Goal: Information Seeking & Learning: Learn about a topic

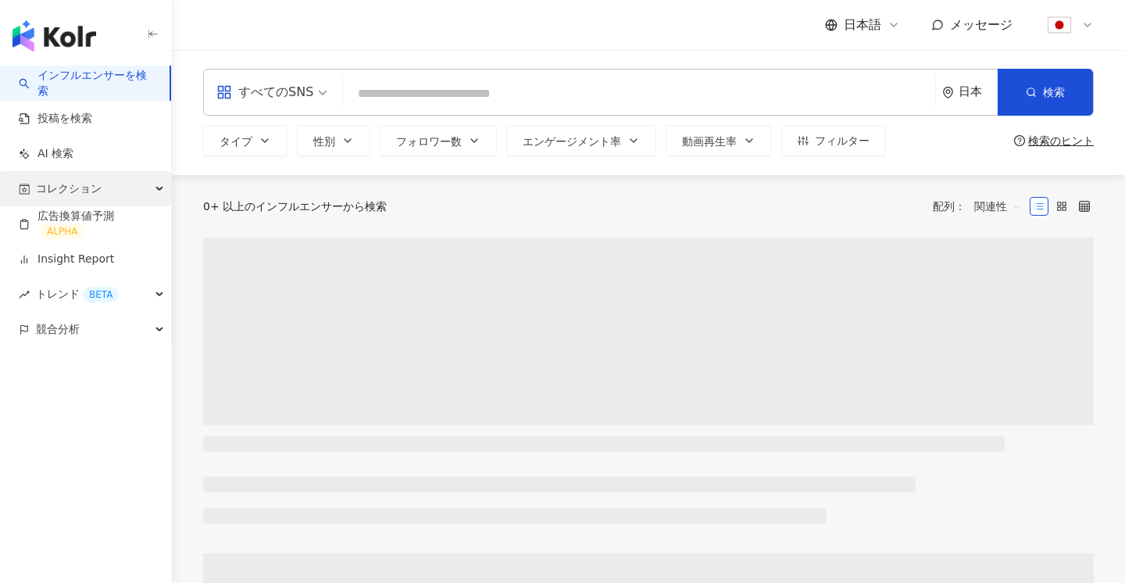
click at [78, 182] on span "コレクション" at bounding box center [69, 188] width 66 height 35
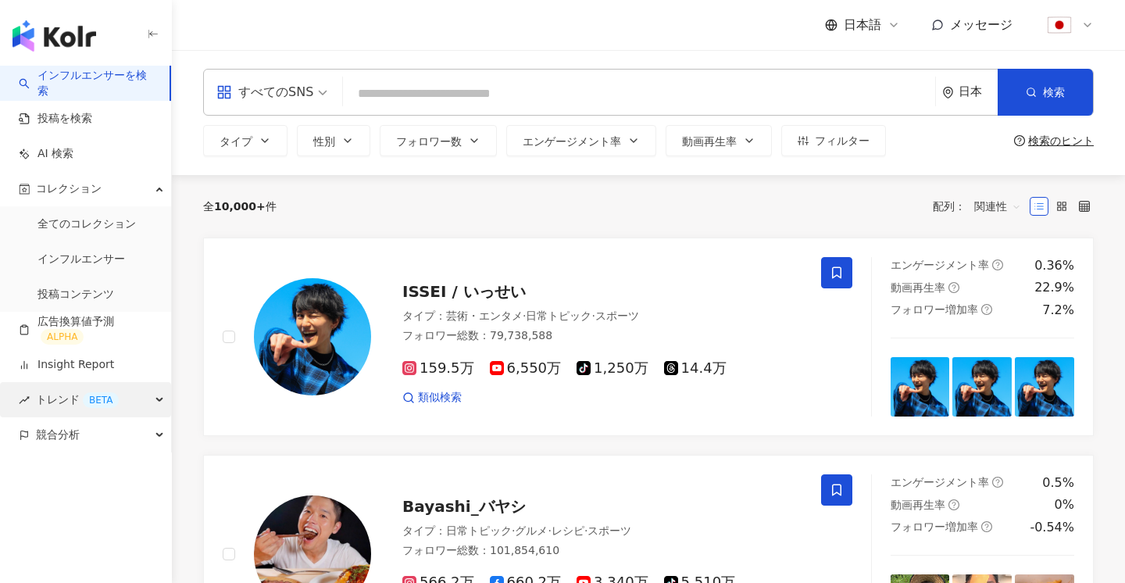
click at [97, 409] on span "トレンド BETA" at bounding box center [77, 399] width 83 height 35
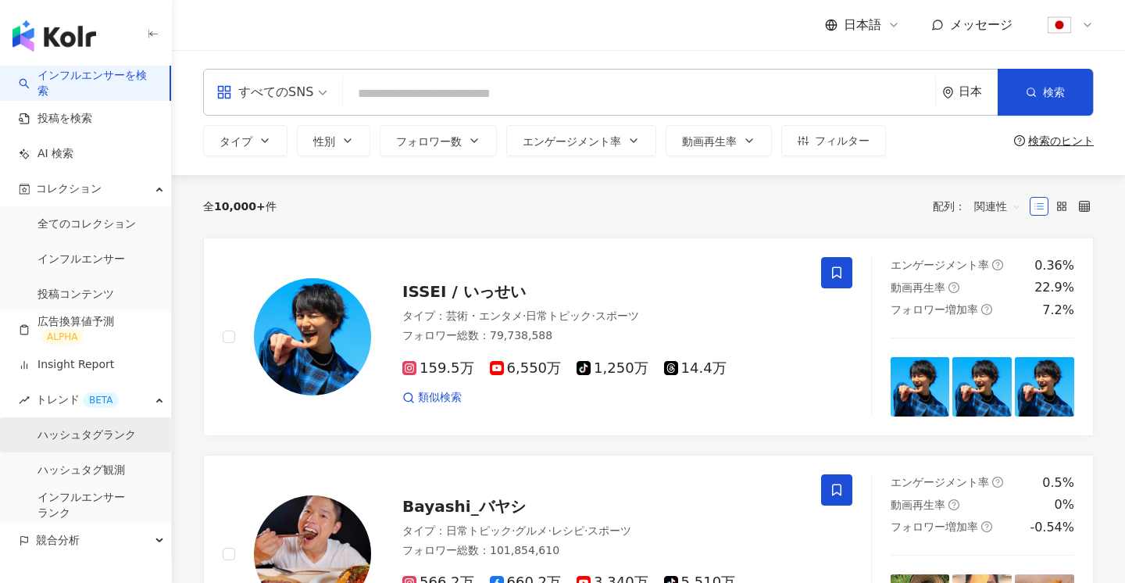
click at [91, 443] on link "ハッシュタグランク" at bounding box center [87, 435] width 98 height 16
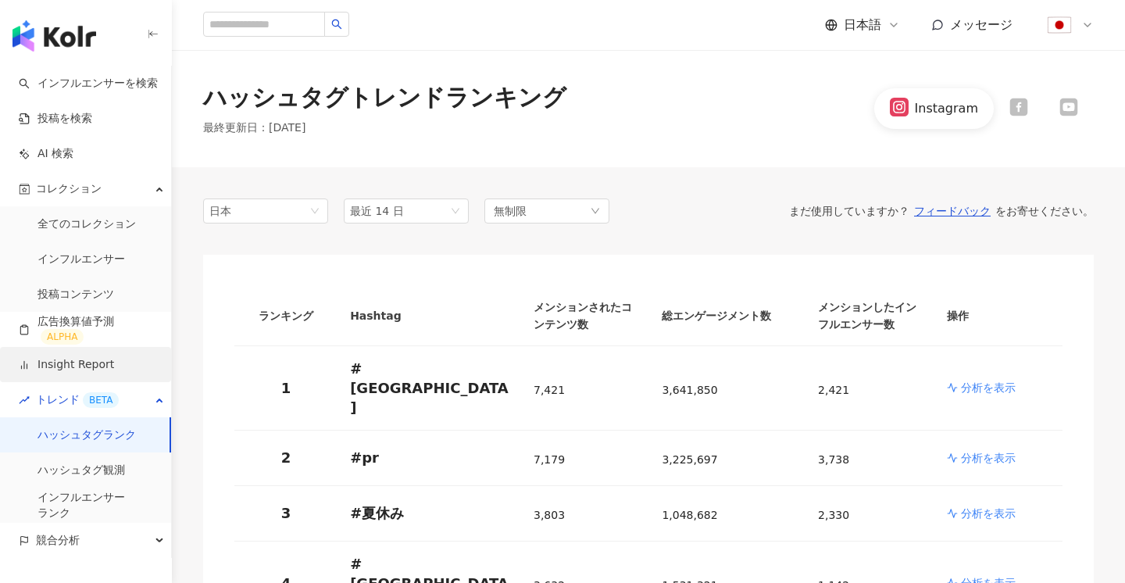
click at [91, 360] on link "Insight Report" at bounding box center [66, 365] width 95 height 16
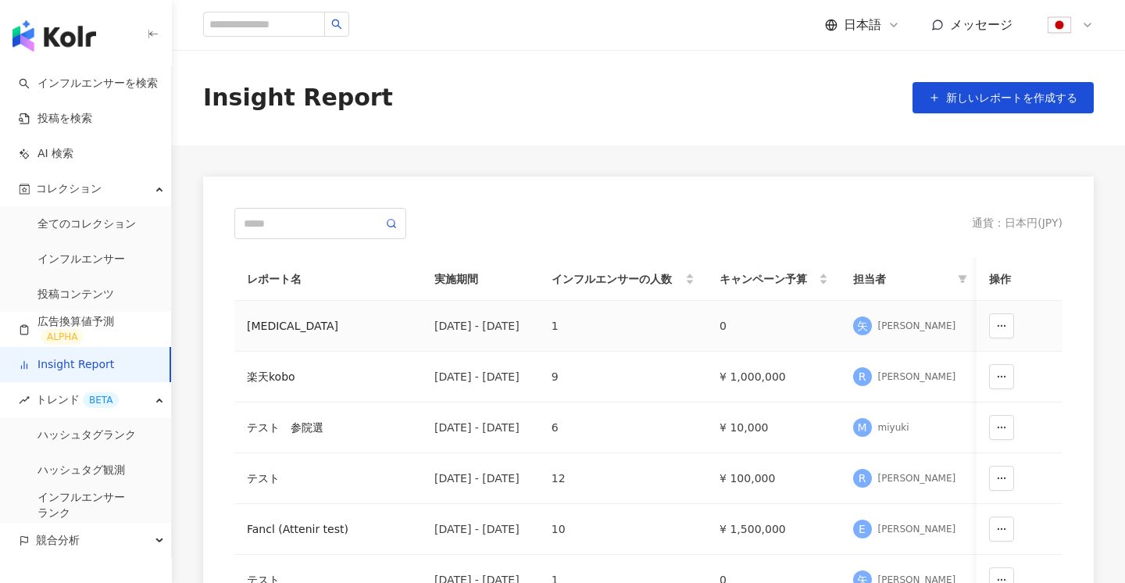
scroll to position [68, 0]
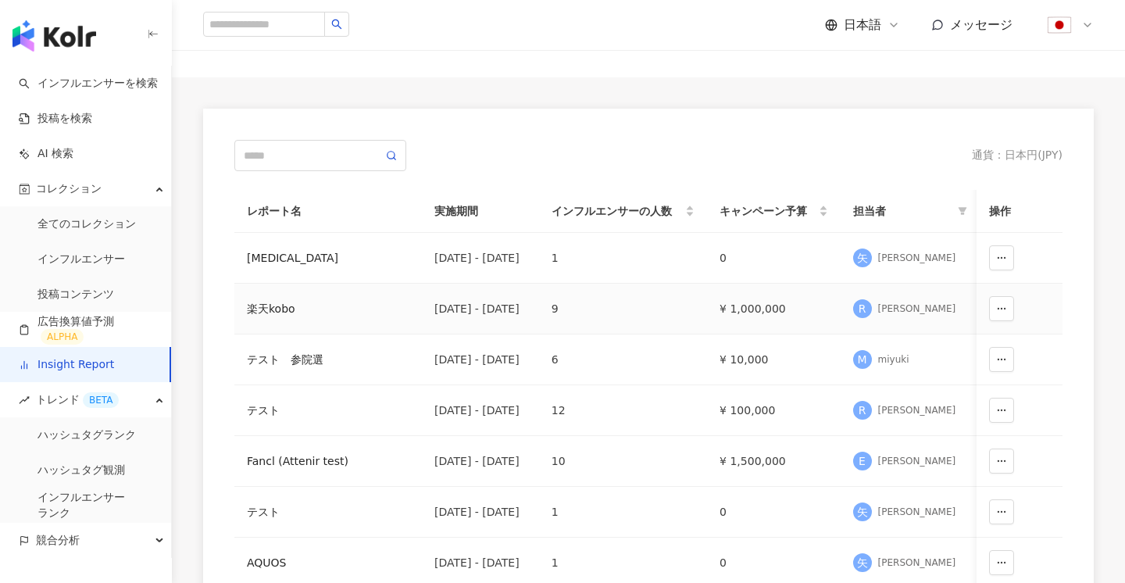
click at [527, 316] on div "[DATE] - [DATE]" at bounding box center [480, 308] width 92 height 17
click at [291, 302] on div "楽天kobo" at bounding box center [328, 308] width 163 height 17
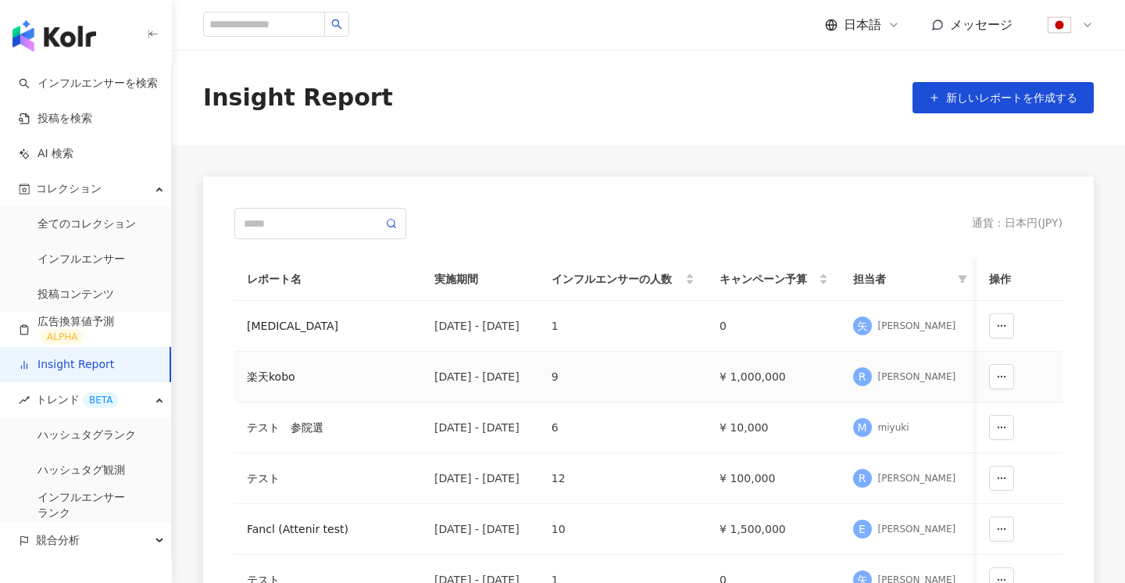
click at [286, 311] on div "Insight Report 新しいレポートを作成する 通貨 ： 日本円 ( JPY ) レポート名 実施期間 インフルエンサーの人数 キャンペーン予算 担当…" at bounding box center [648, 470] width 953 height 840
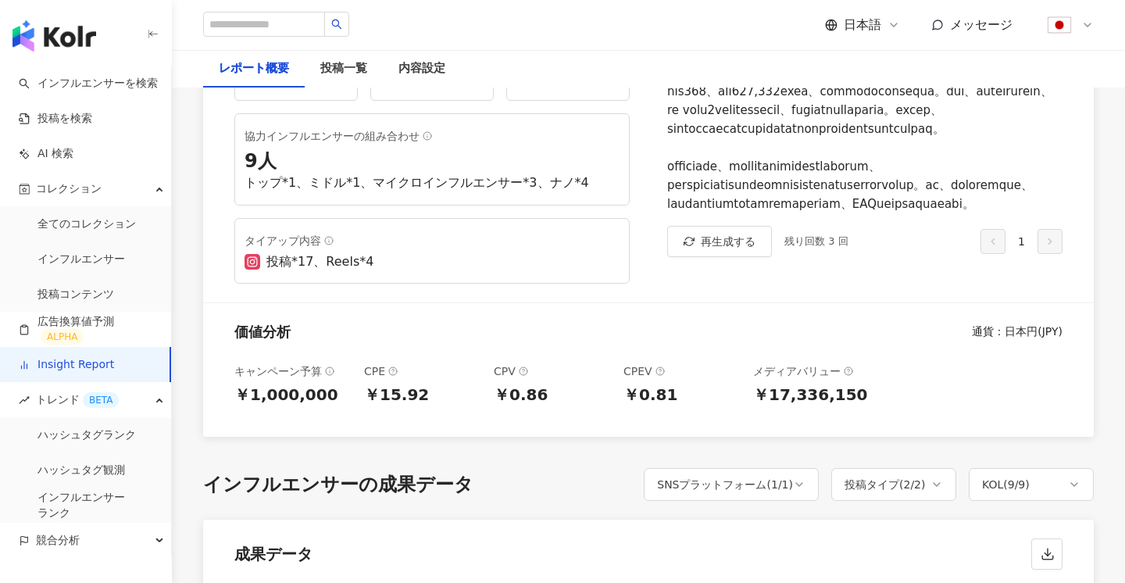
scroll to position [134, 0]
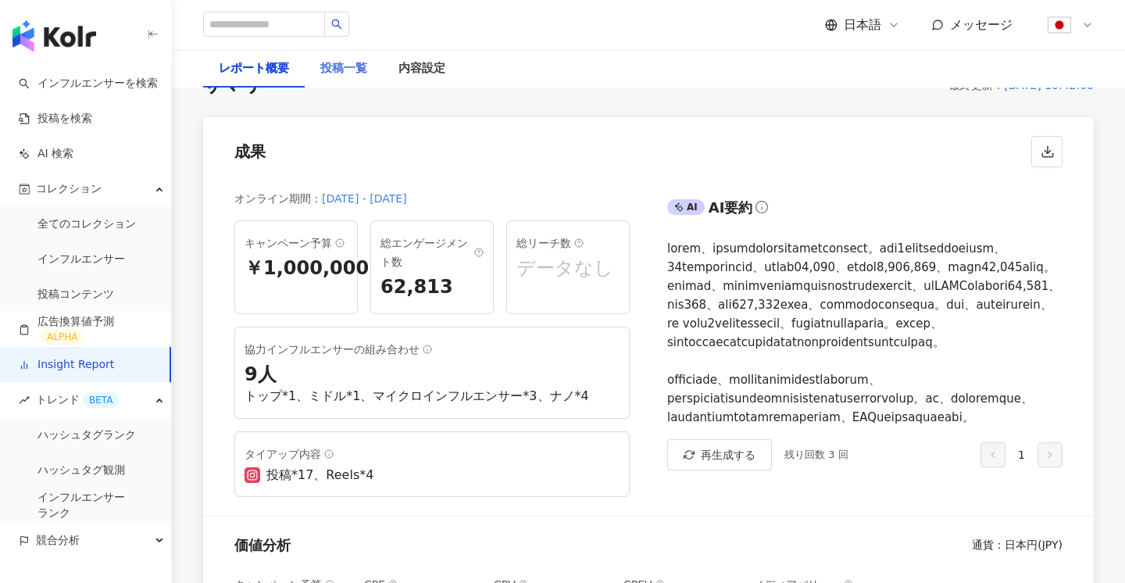
click at [319, 78] on div "投稿一覧" at bounding box center [344, 69] width 78 height 38
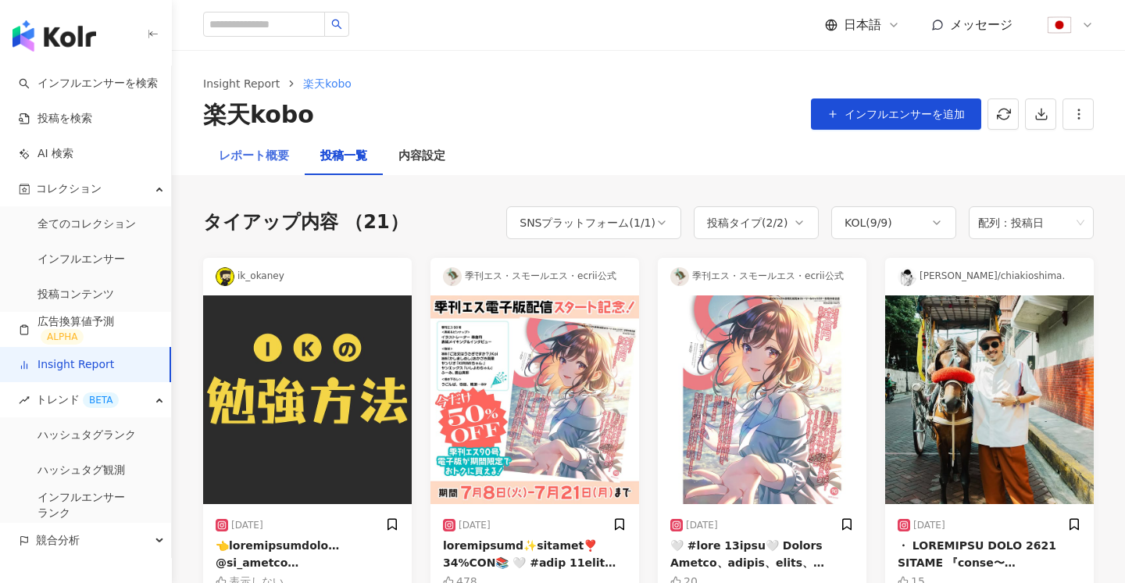
click at [264, 141] on div "レポート概要" at bounding box center [254, 157] width 102 height 38
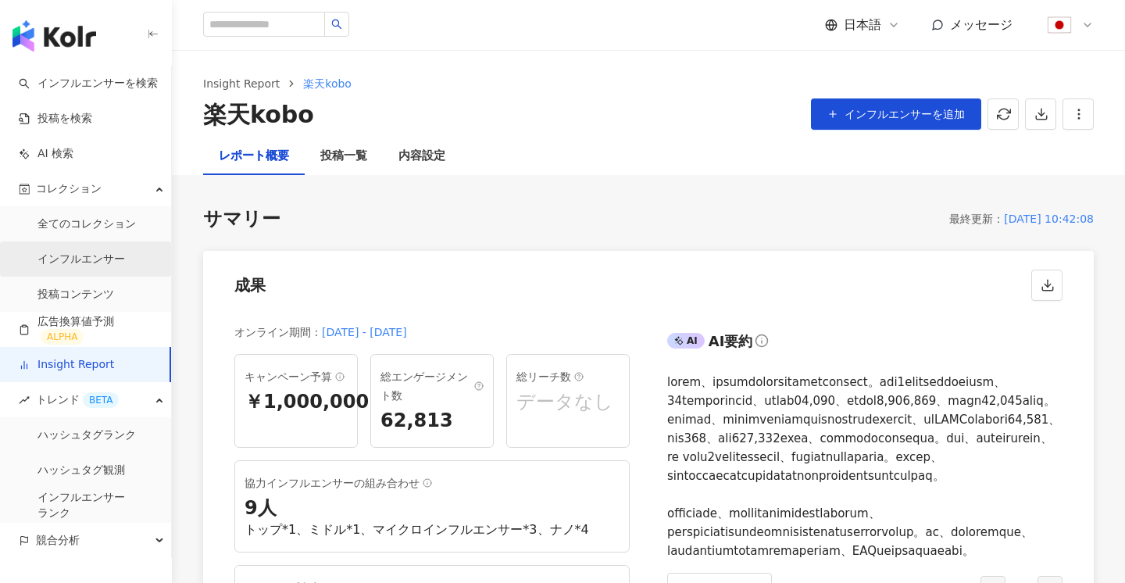
click at [65, 252] on link "インフルエンサー" at bounding box center [82, 260] width 88 height 16
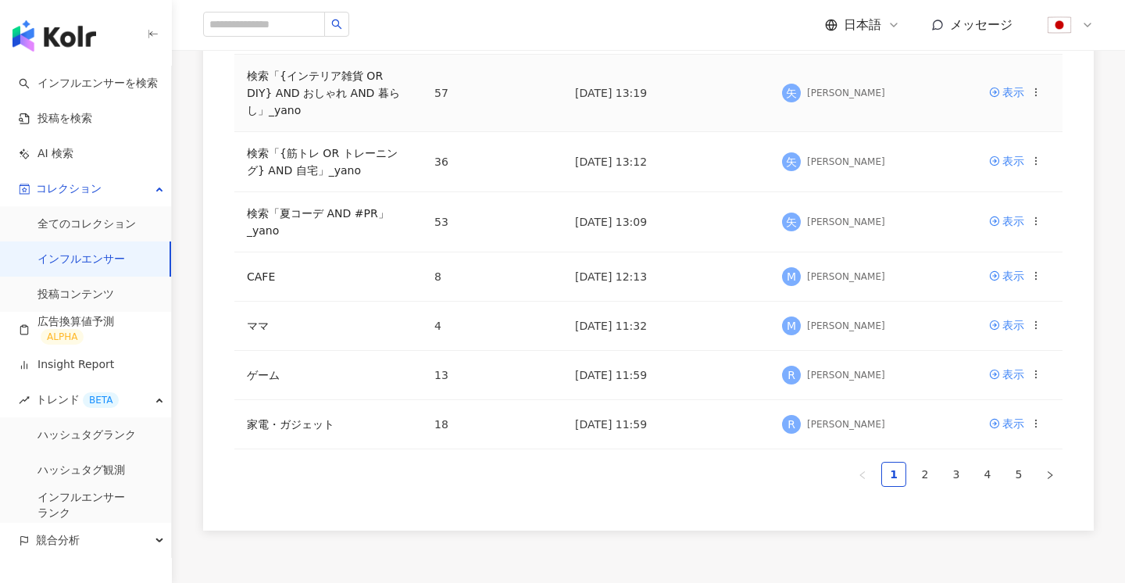
scroll to position [433, 0]
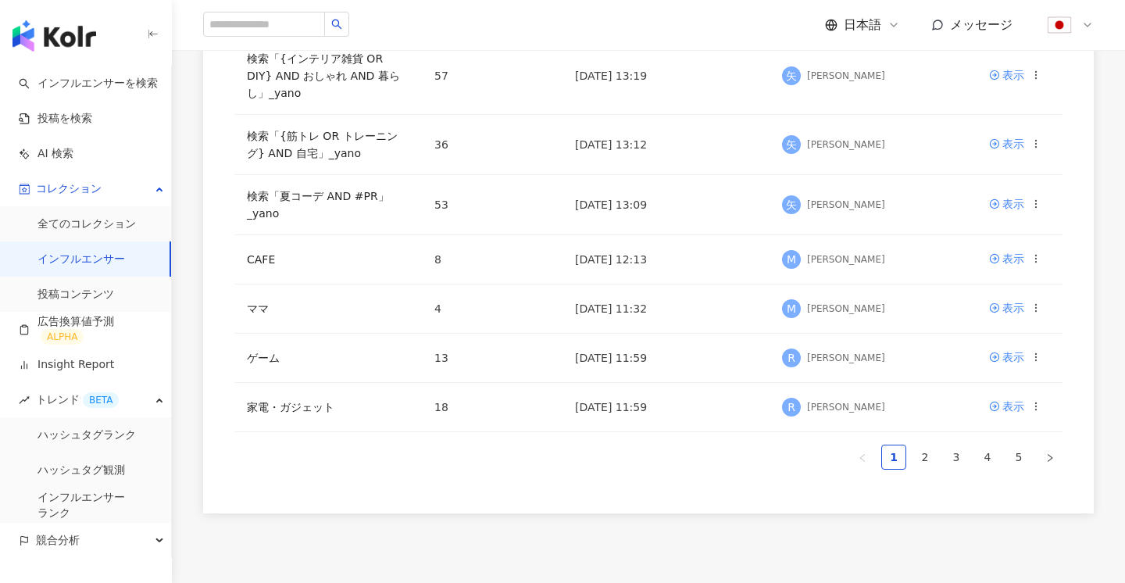
click at [915, 436] on div "コレクション名 インフルエンサーの人数 最終更新日 作成者 操作 Vtuber 13 [DATE] 13:02 [PERSON_NAME] 表示 筋トレ2 4…" at bounding box center [648, 144] width 828 height 651
click at [917, 447] on link "2" at bounding box center [924, 456] width 23 height 23
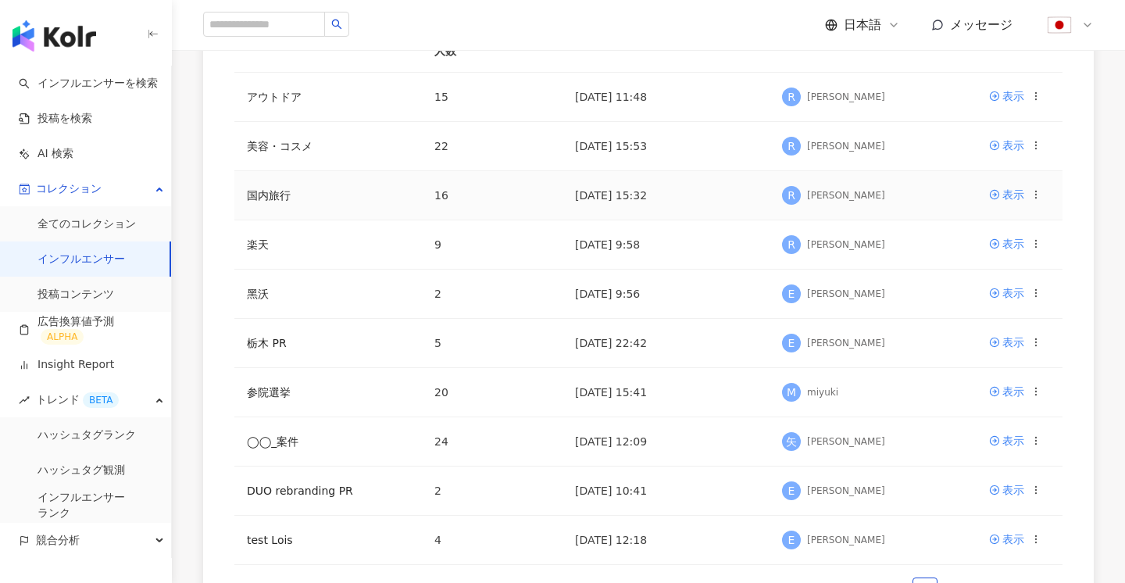
scroll to position [325, 0]
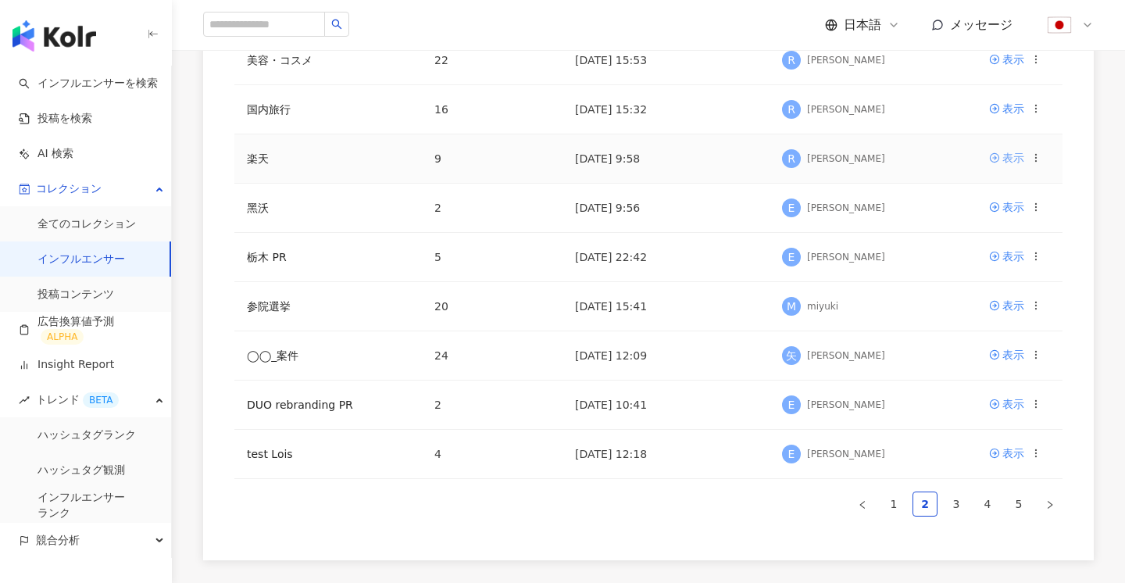
click at [1012, 162] on div "表示" at bounding box center [1014, 157] width 22 height 17
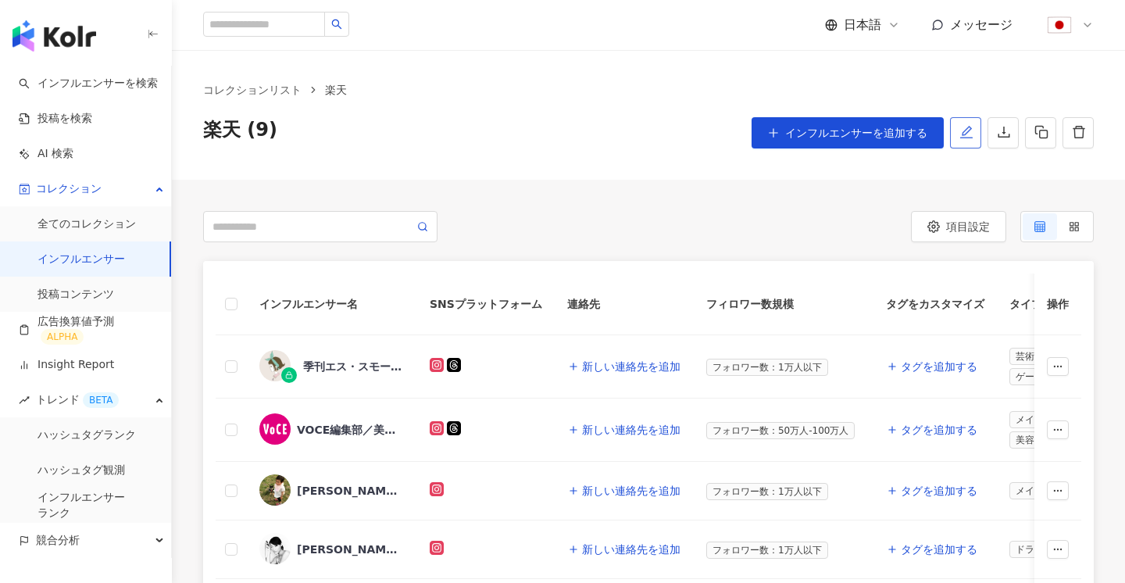
click at [970, 132] on icon "edit" at bounding box center [967, 132] width 14 height 14
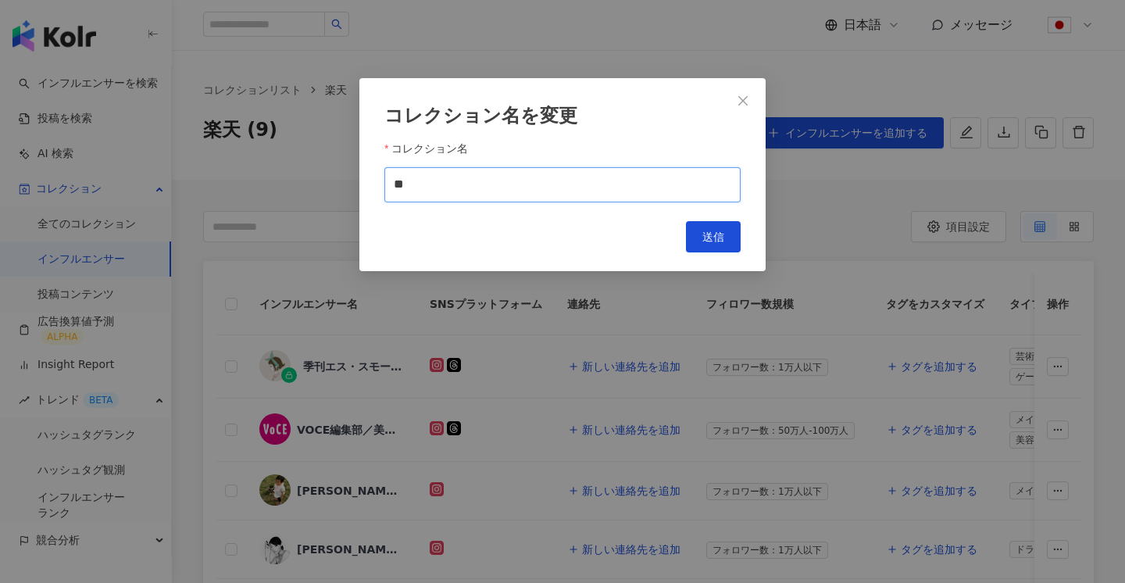
drag, startPoint x: 419, startPoint y: 184, endPoint x: 460, endPoint y: 184, distance: 41.4
click at [420, 184] on input "**" at bounding box center [562, 184] width 356 height 35
type input "******"
click at [699, 233] on button "送信" at bounding box center [713, 236] width 55 height 31
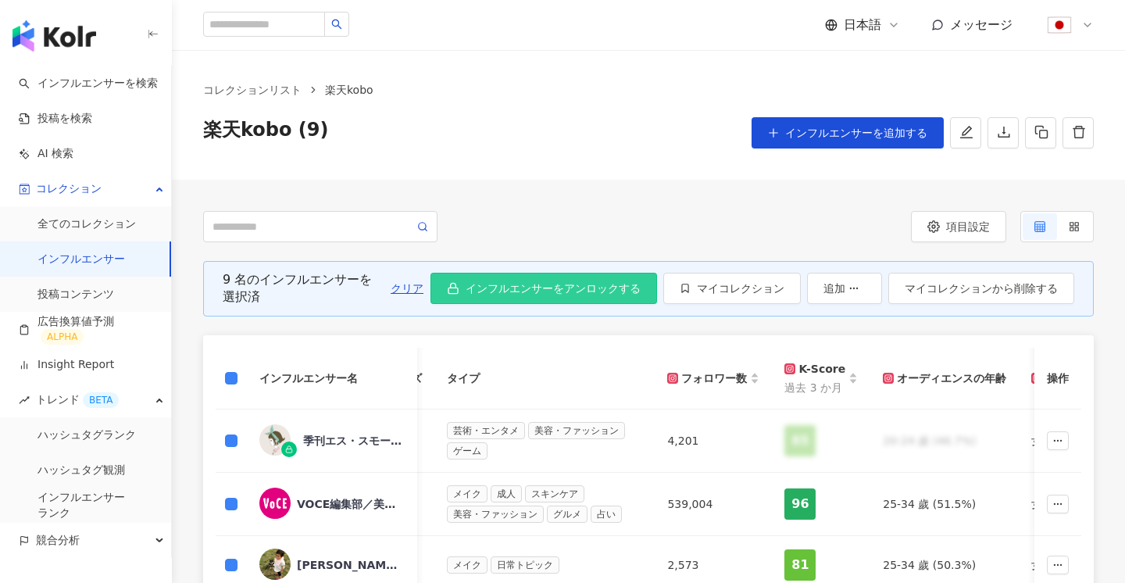
click at [602, 289] on span "インフルエンサーをアンロックする" at bounding box center [553, 288] width 175 height 13
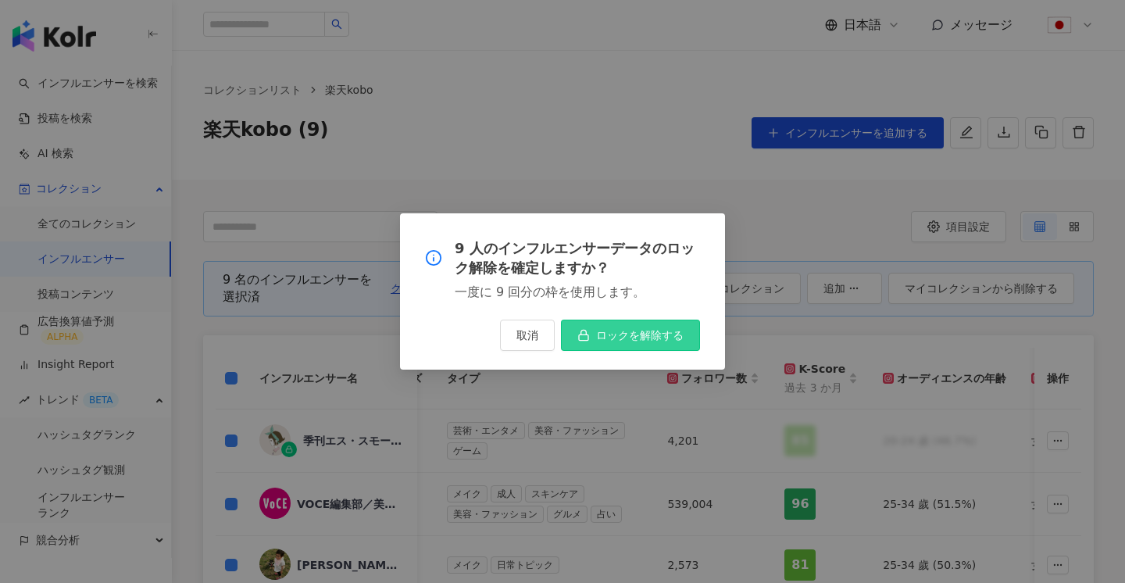
click at [633, 328] on button "ロックを解除する" at bounding box center [630, 335] width 139 height 31
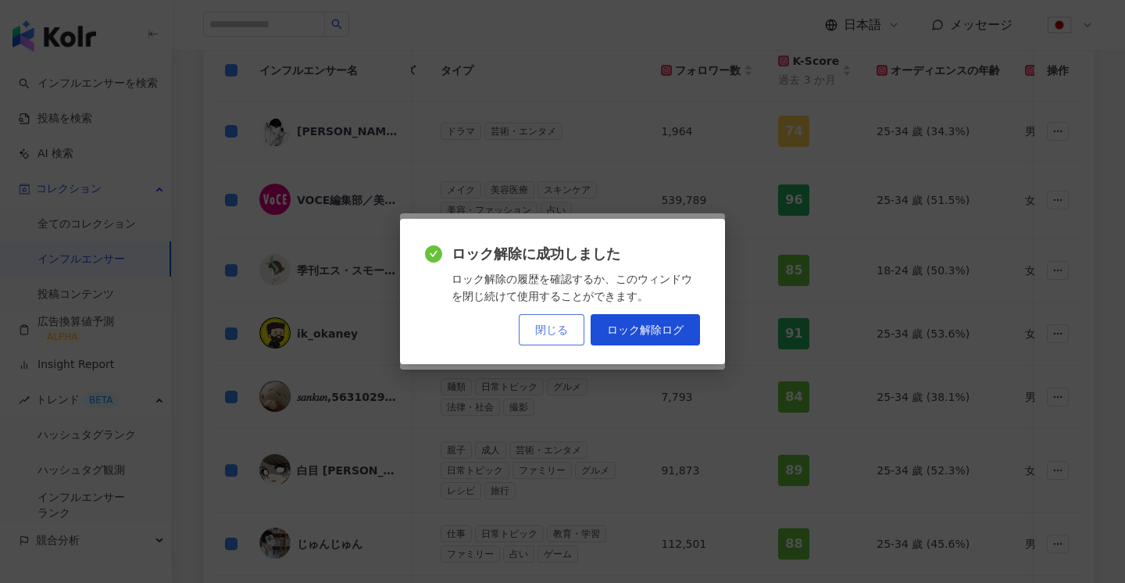
click at [554, 334] on span "閉じる" at bounding box center [551, 329] width 33 height 13
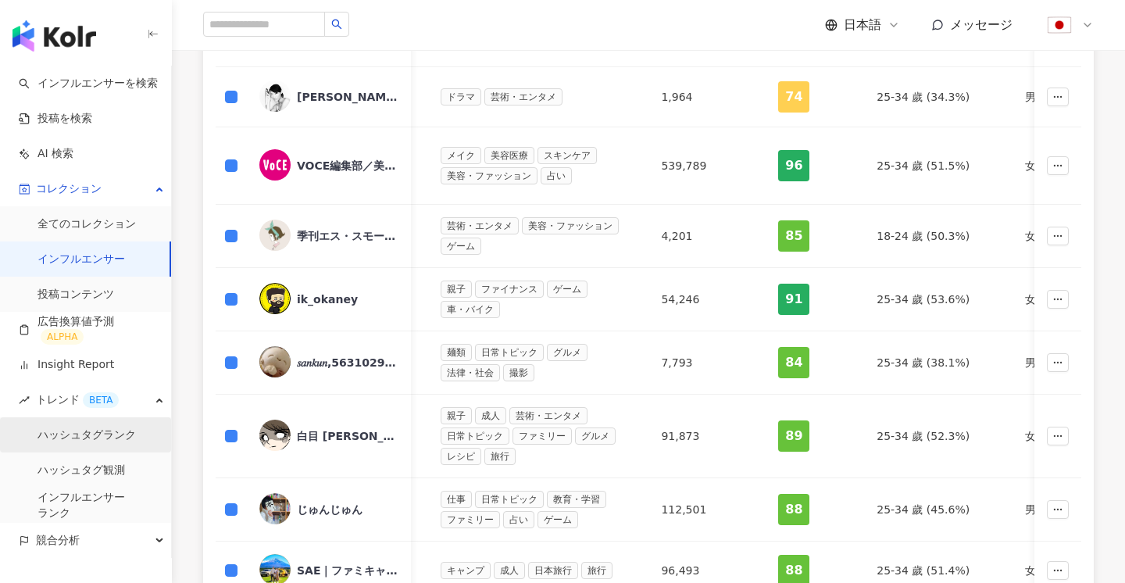
scroll to position [343, 0]
click at [50, 438] on link "ハッシュタグランク" at bounding box center [87, 435] width 98 height 16
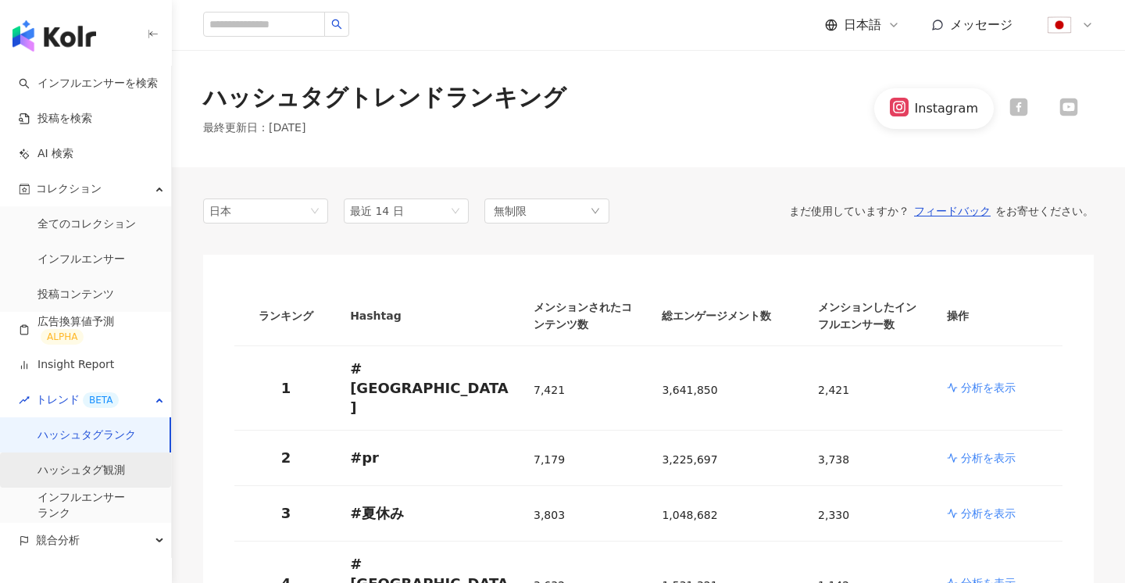
click at [95, 463] on link "ハッシュタグ観測" at bounding box center [82, 471] width 88 height 16
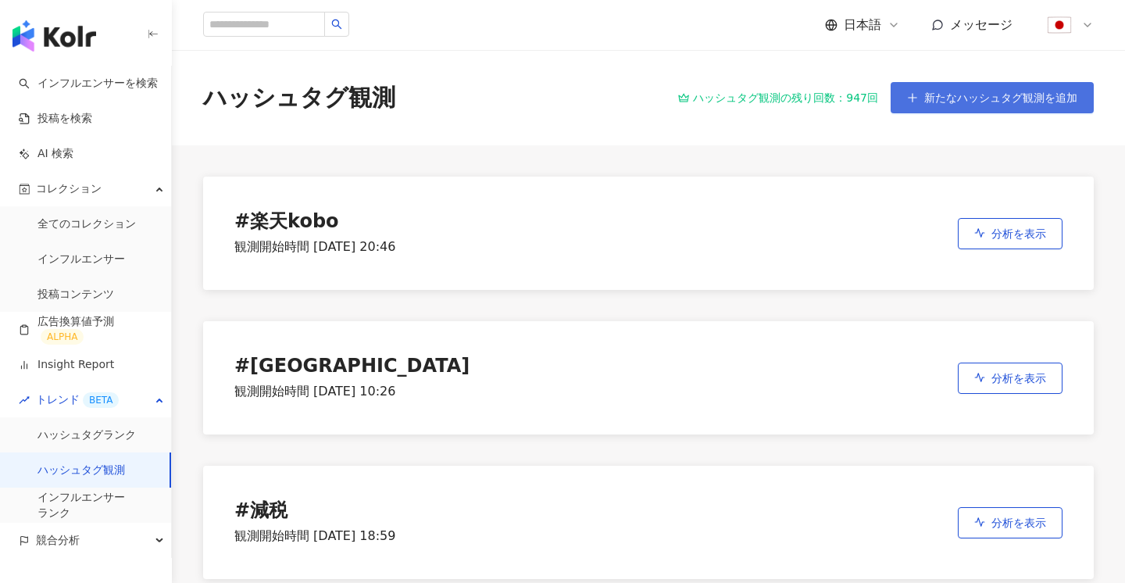
click at [975, 102] on span "新たなハッシュタグ観測を追加" at bounding box center [1000, 97] width 153 height 13
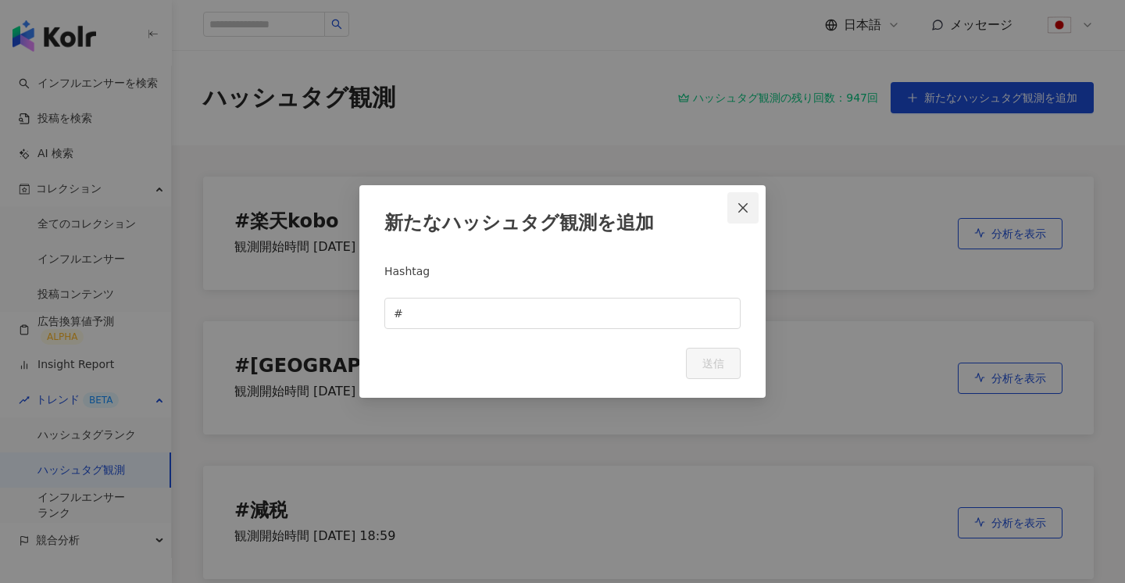
click at [745, 202] on icon "close" at bounding box center [743, 208] width 13 height 13
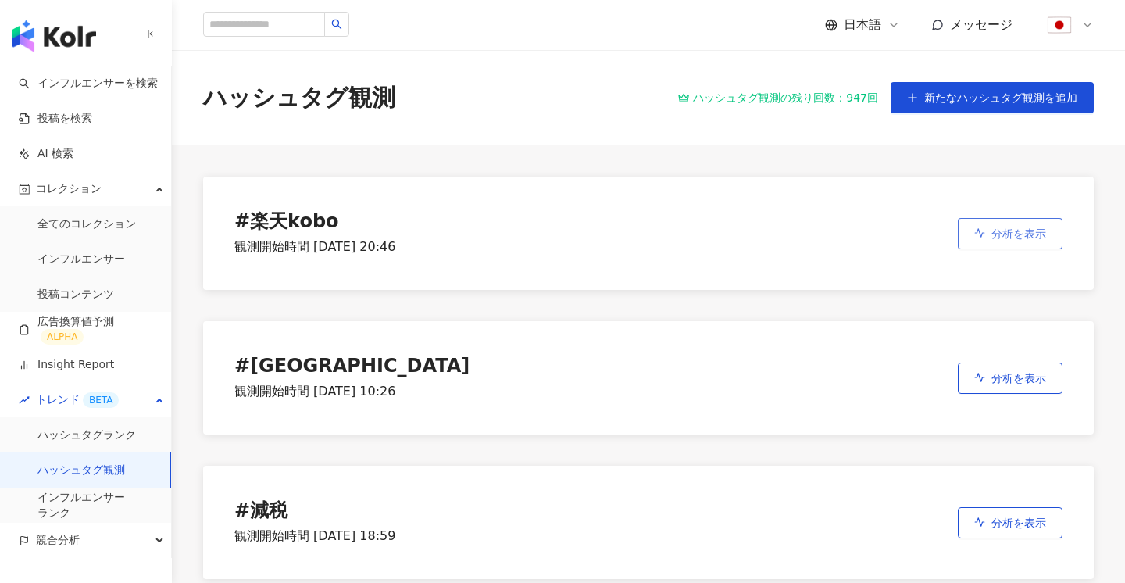
click at [1000, 238] on span "分析を表示" at bounding box center [1019, 233] width 55 height 13
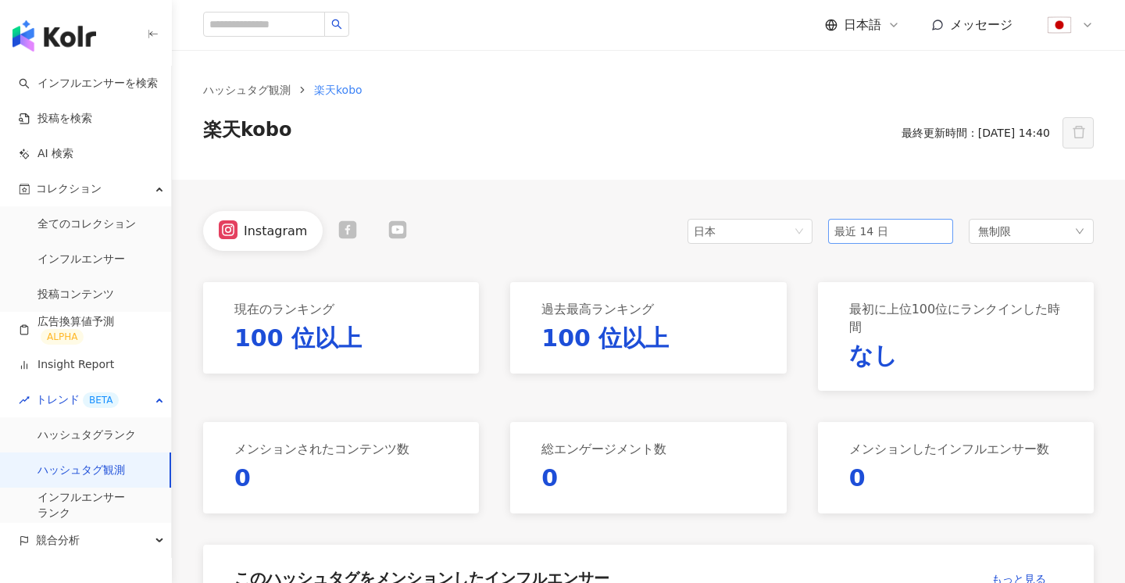
click at [861, 228] on span "最近 14 日" at bounding box center [862, 231] width 54 height 13
click at [856, 340] on span "最近の6ヶ月" at bounding box center [872, 343] width 62 height 13
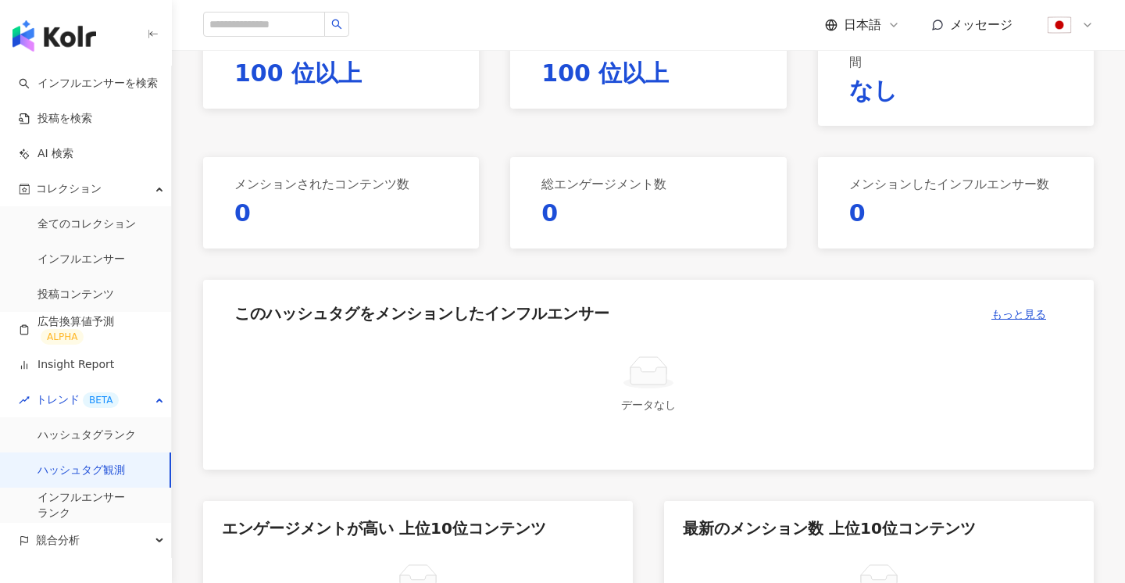
scroll to position [102, 0]
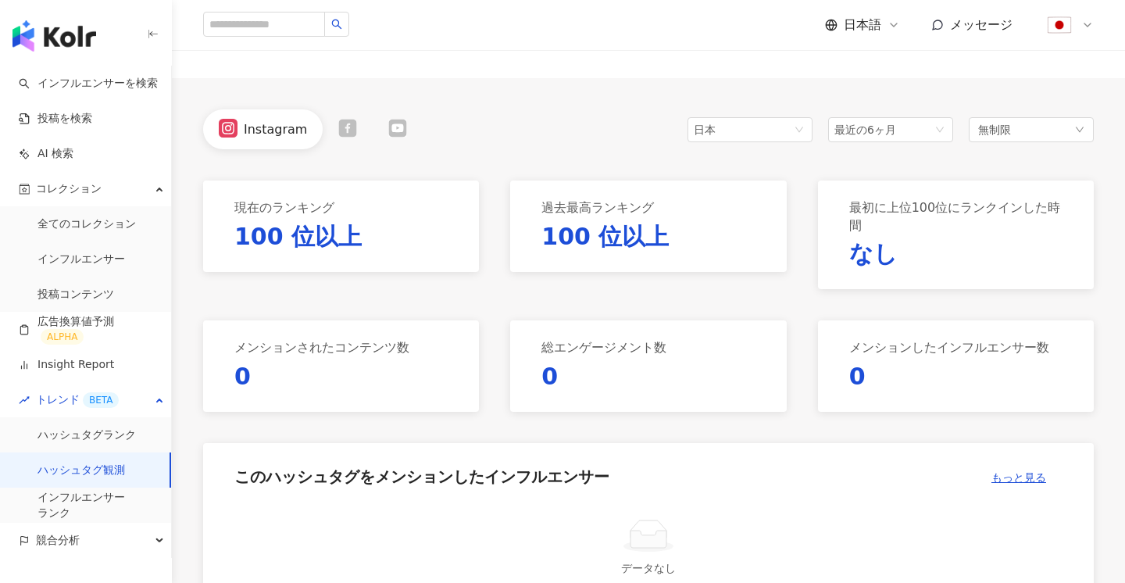
click at [339, 129] on icon at bounding box center [348, 128] width 18 height 18
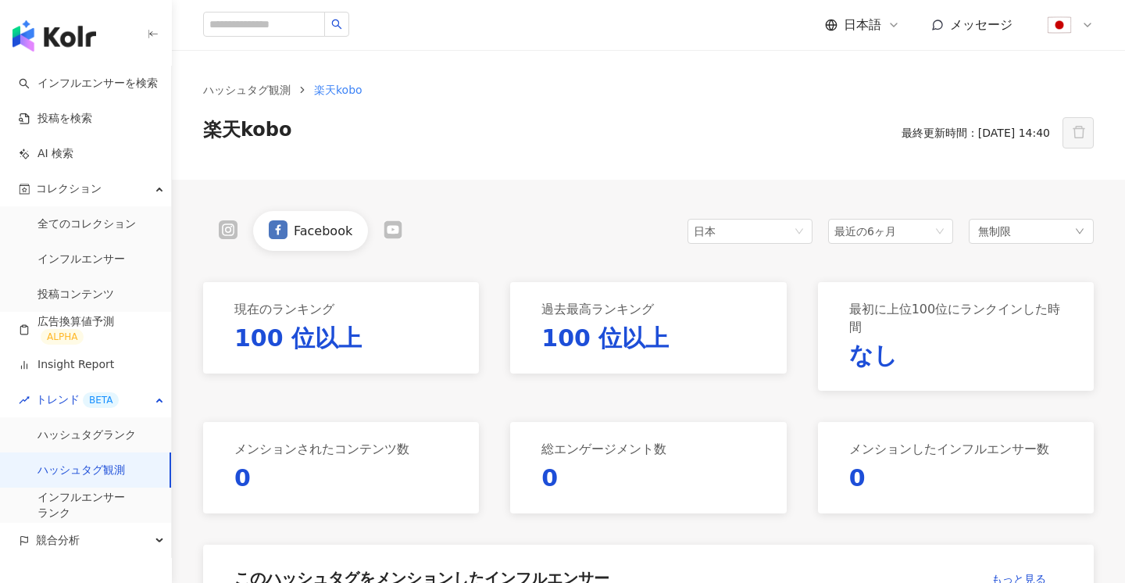
click at [384, 216] on div "Facebook" at bounding box center [310, 231] width 215 height 40
click at [386, 220] on icon at bounding box center [393, 229] width 18 height 18
click at [256, 231] on div at bounding box center [278, 230] width 50 height 21
click at [239, 232] on div at bounding box center [228, 230] width 50 height 21
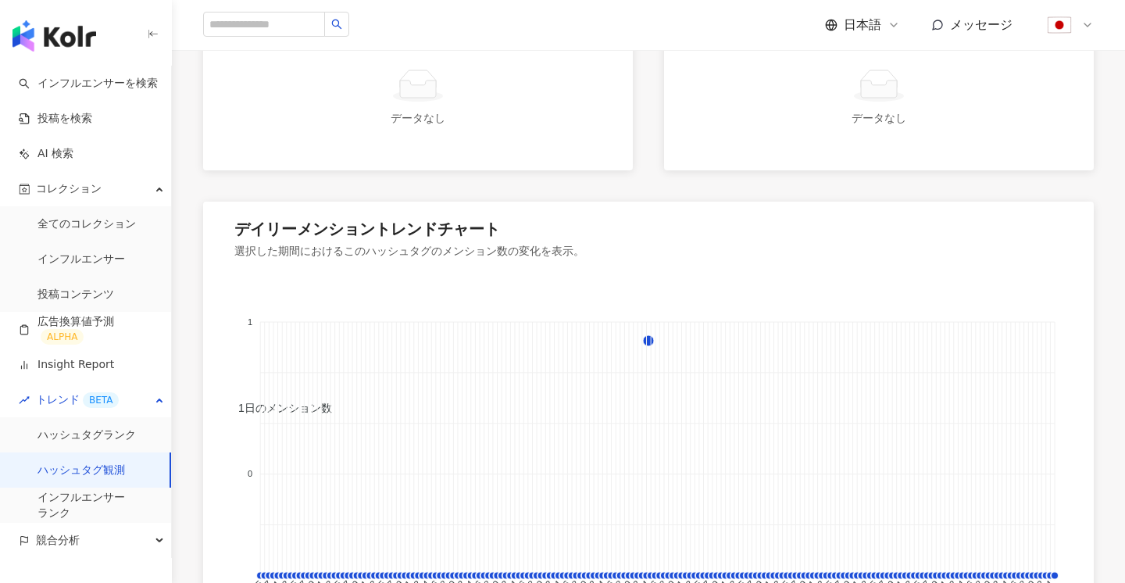
scroll to position [1006, 0]
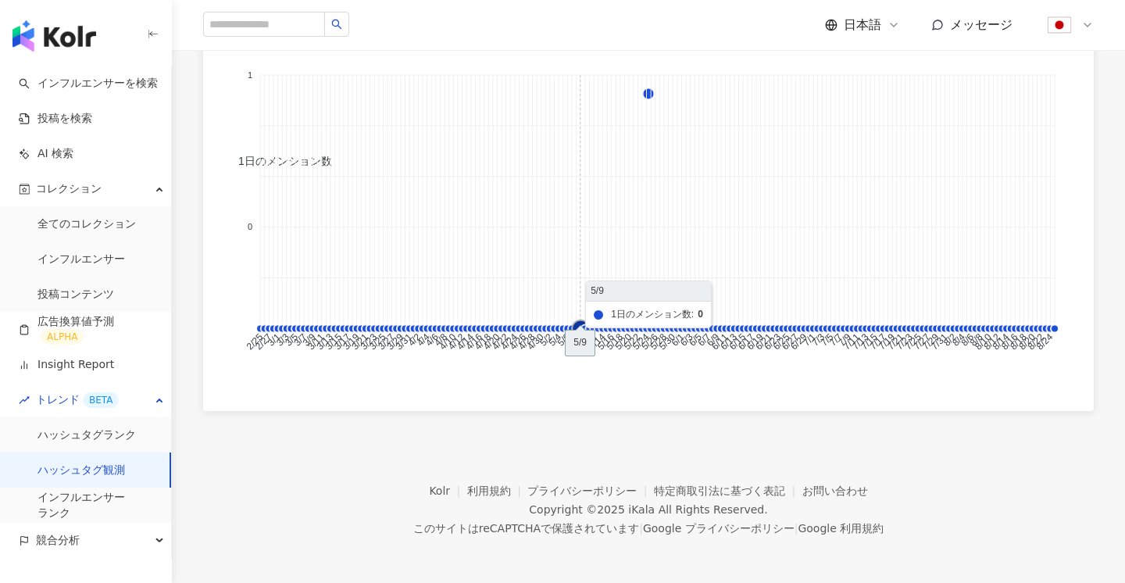
click at [579, 325] on icon at bounding box center [580, 328] width 17 height 17
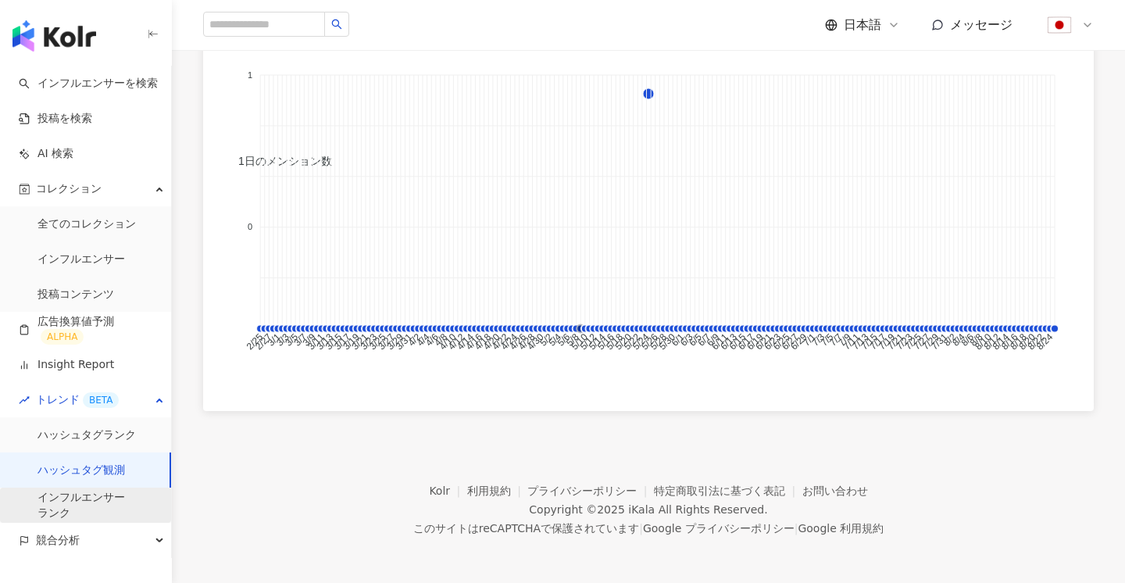
click at [81, 491] on link "インフルエンサー ランク" at bounding box center [82, 505] width 88 height 30
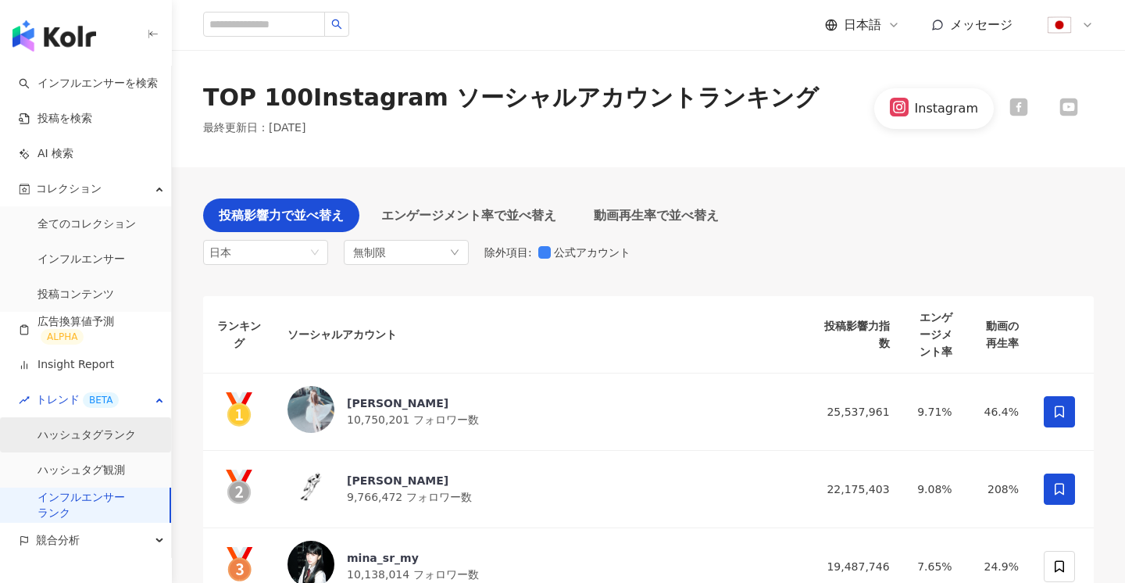
click at [92, 443] on link "ハッシュタグランク" at bounding box center [87, 435] width 98 height 16
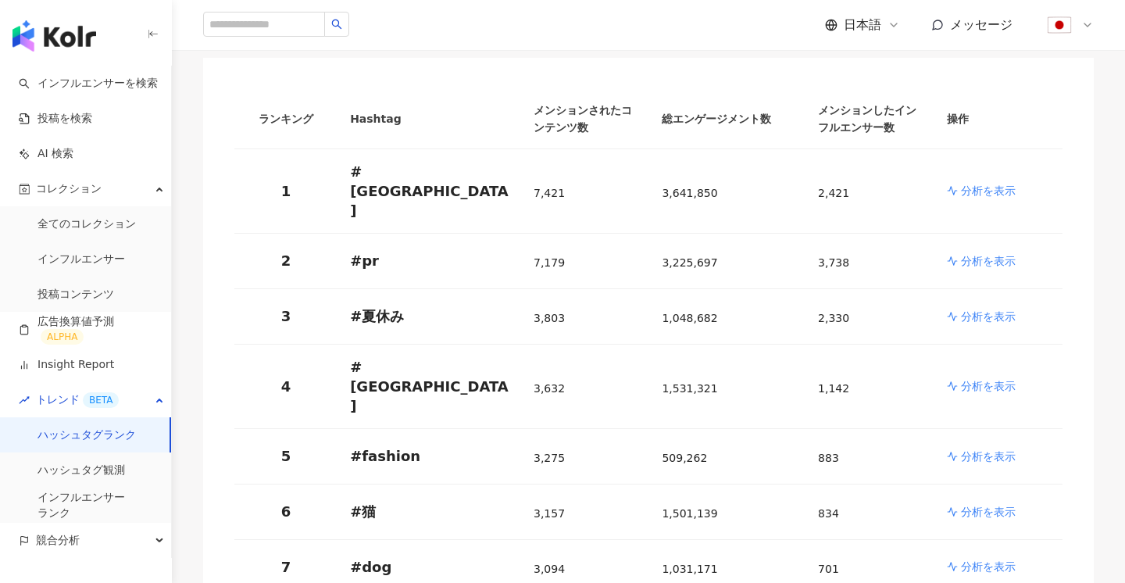
scroll to position [241, 0]
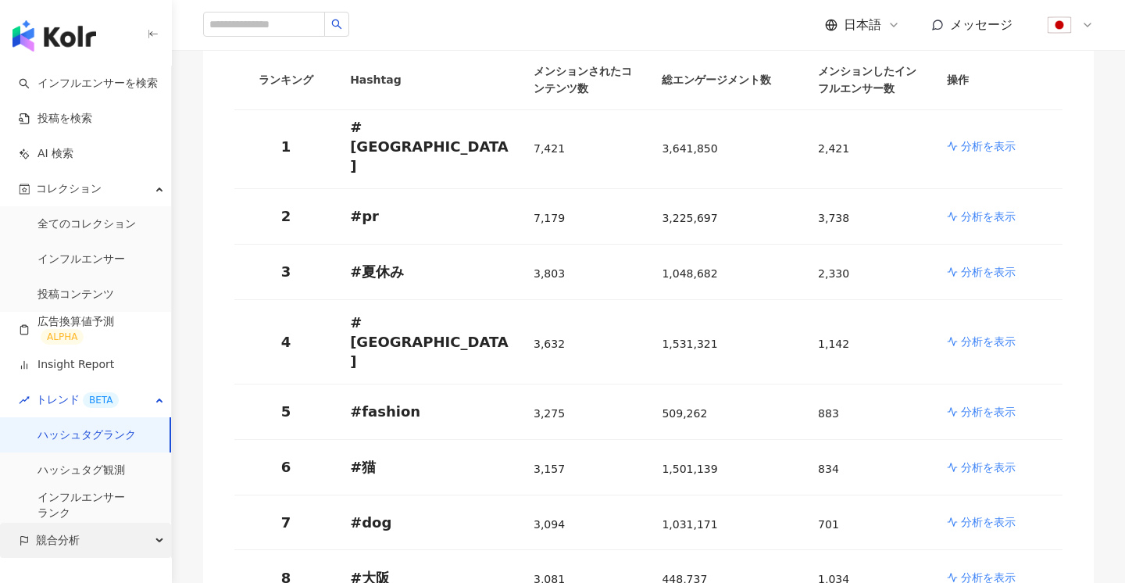
click at [82, 527] on div "競合分析" at bounding box center [85, 540] width 171 height 35
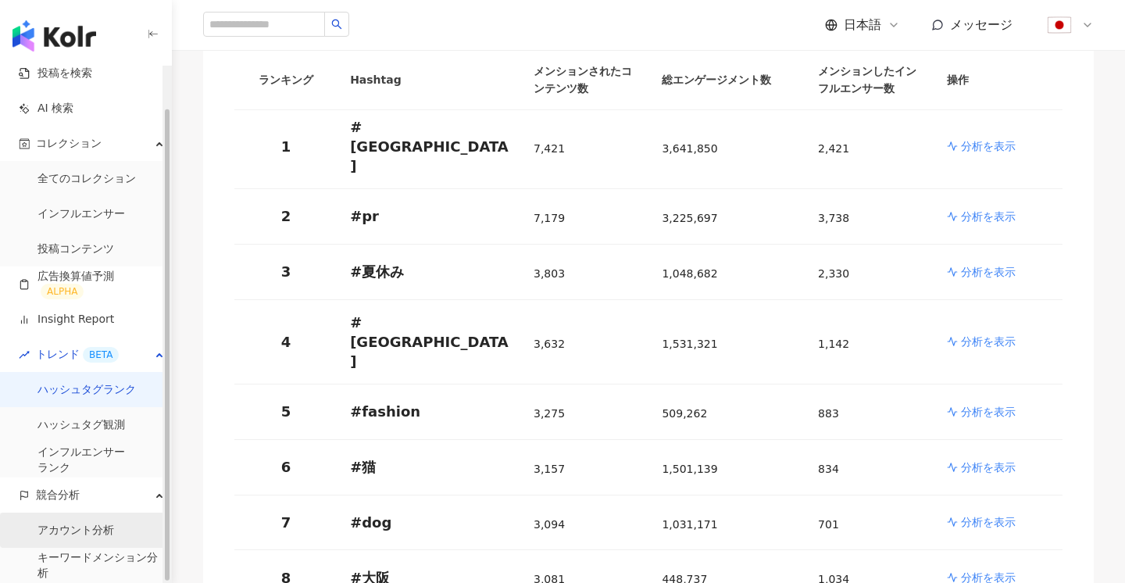
click at [82, 524] on link "アカウント分析" at bounding box center [76, 531] width 77 height 16
